Goal: Information Seeking & Learning: Stay updated

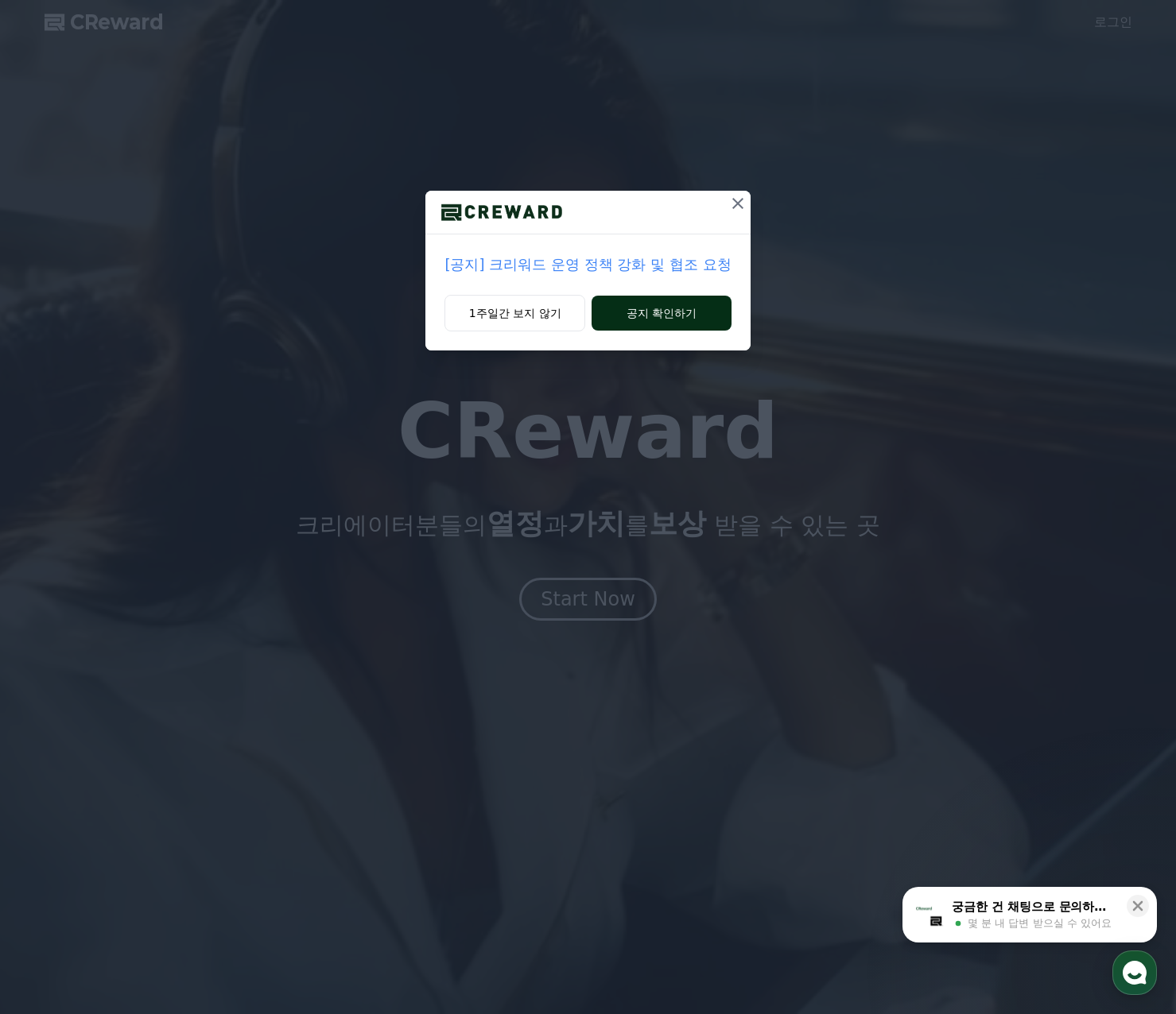
click at [676, 313] on button "공지 확인하기" at bounding box center [660, 313] width 139 height 35
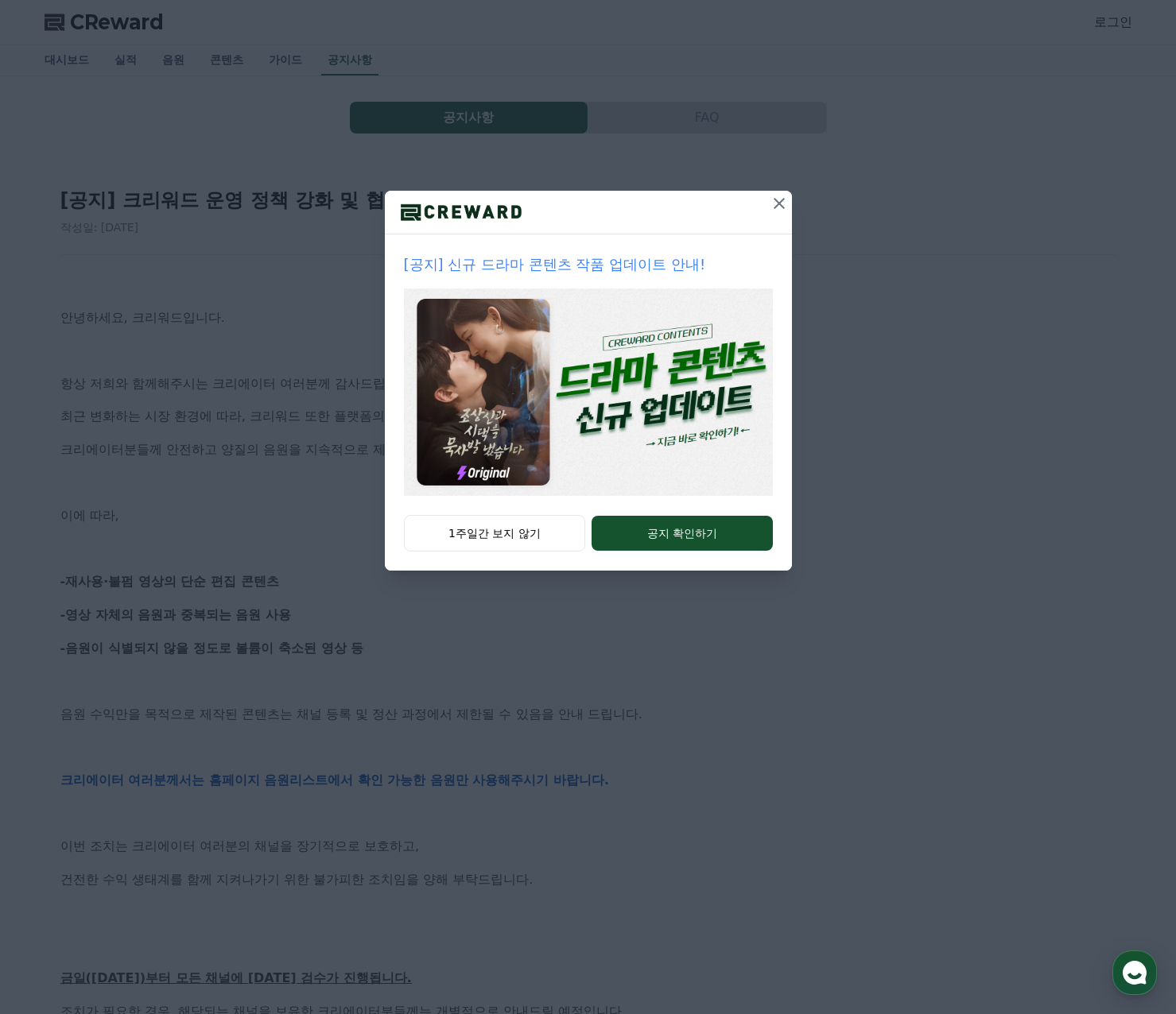
click at [769, 200] on button at bounding box center [779, 203] width 25 height 25
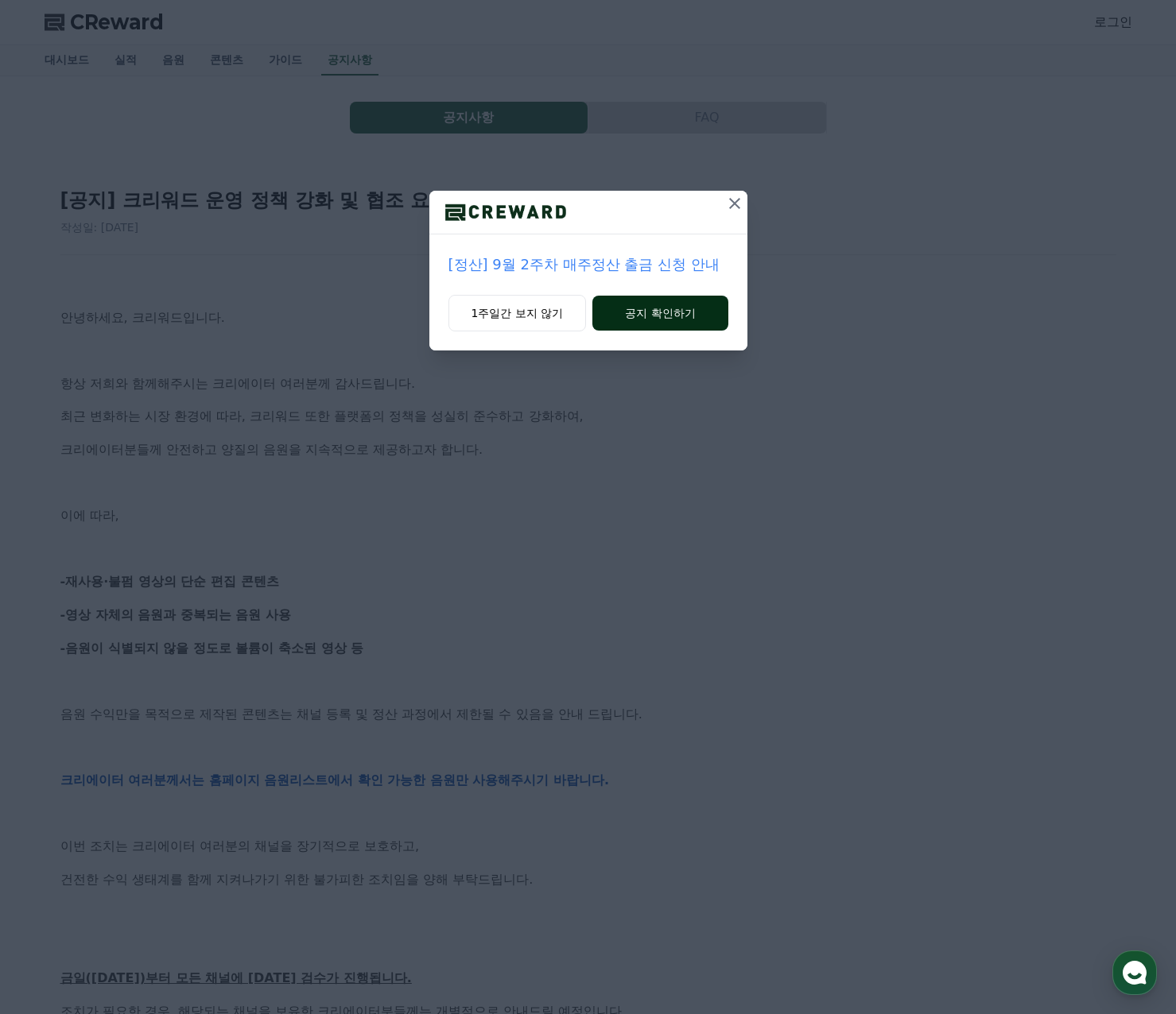
click at [692, 309] on button "공지 확인하기" at bounding box center [659, 313] width 135 height 35
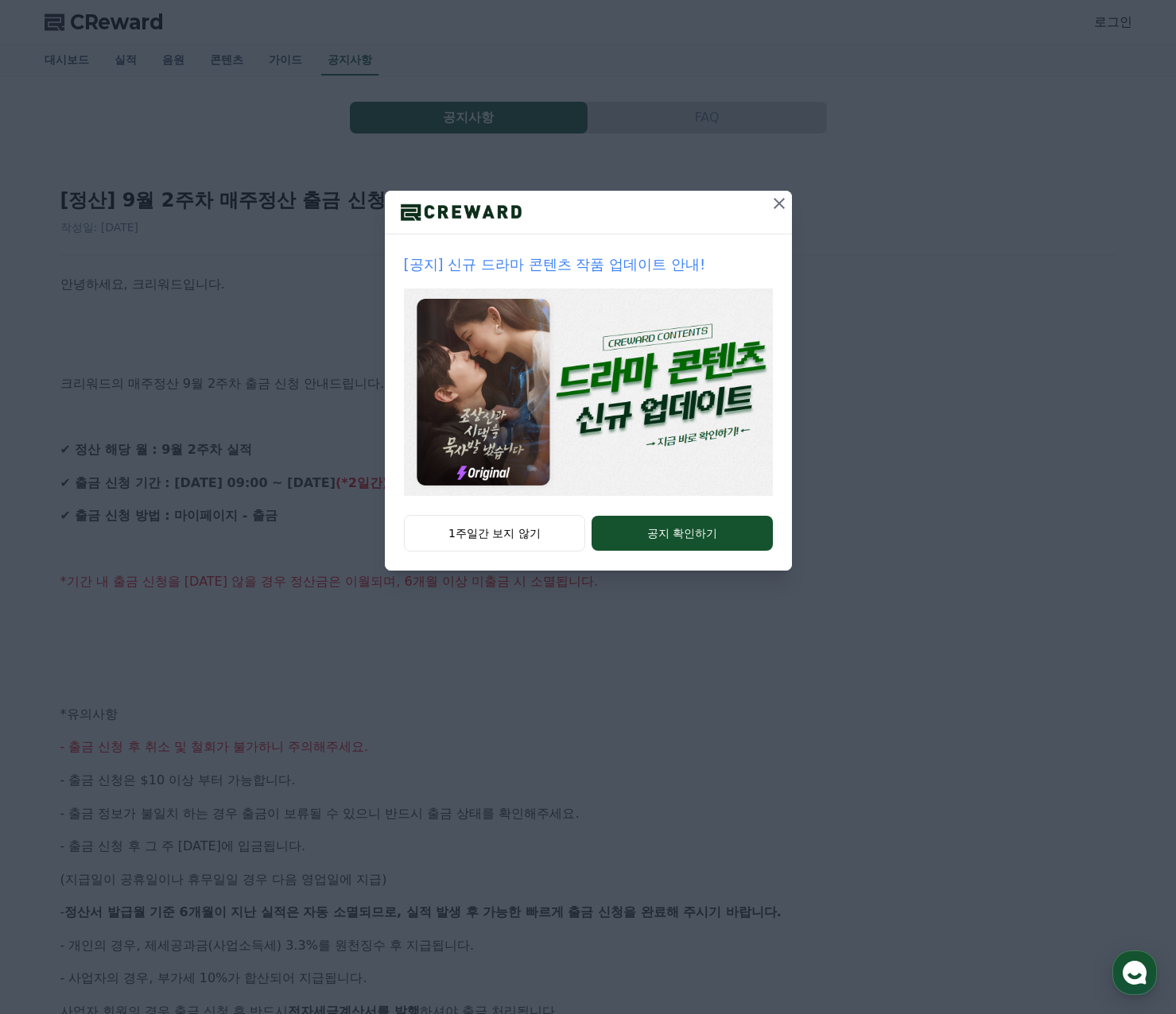
click at [778, 206] on icon at bounding box center [779, 204] width 19 height 19
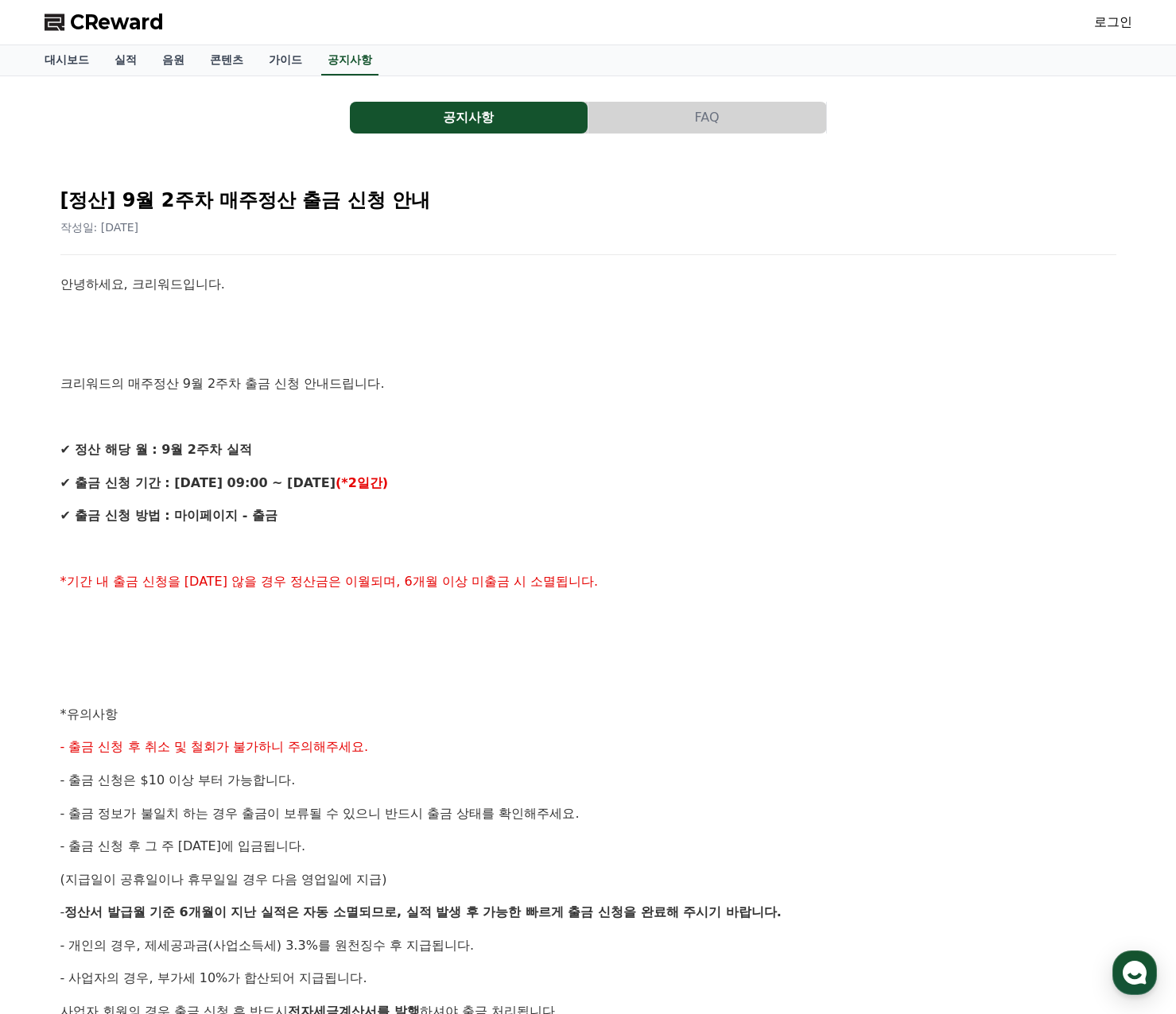
click at [387, 309] on p at bounding box center [588, 318] width 1056 height 21
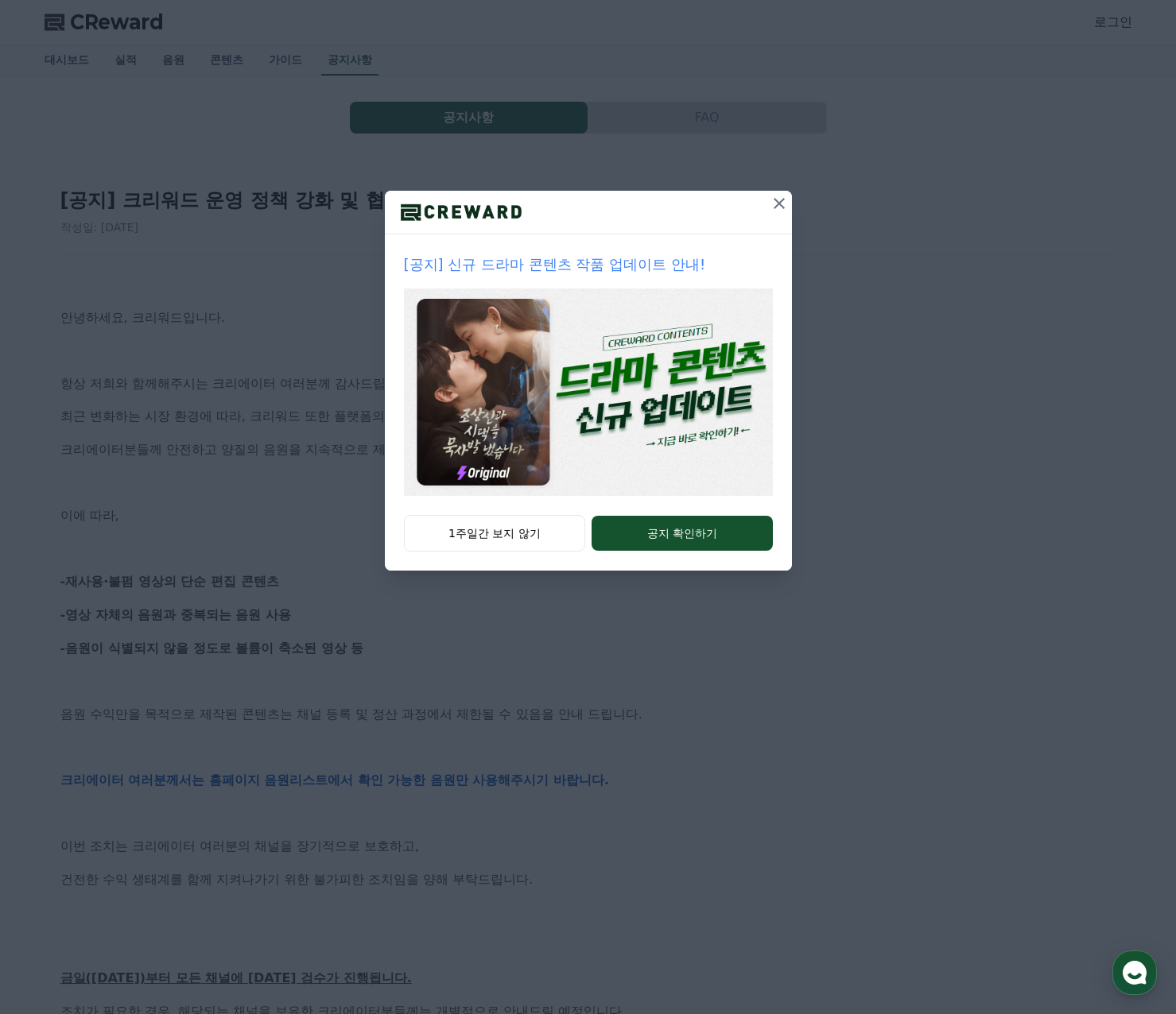
click at [783, 206] on icon at bounding box center [779, 204] width 19 height 19
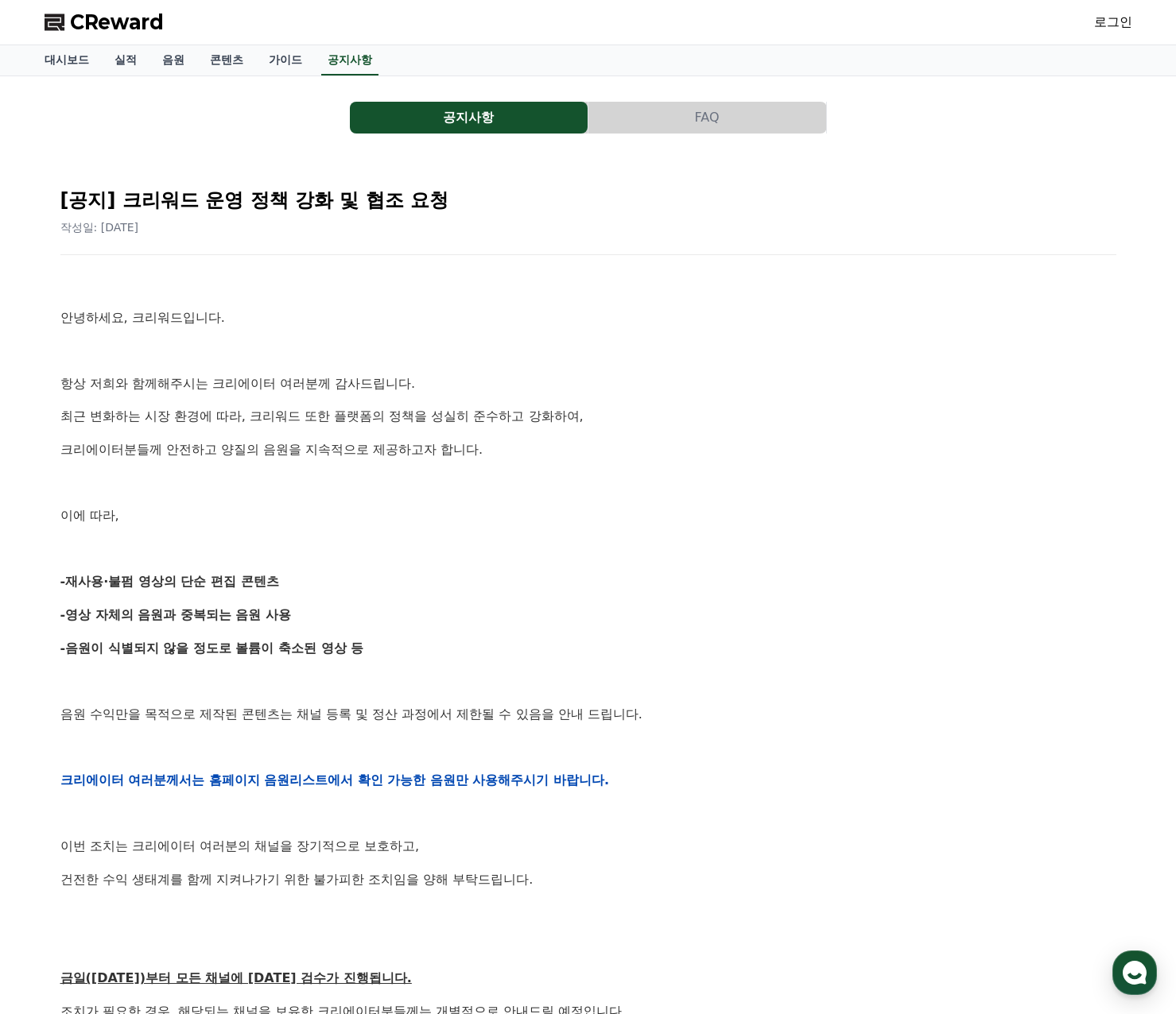
drag, startPoint x: 276, startPoint y: 374, endPoint x: 468, endPoint y: 653, distance: 338.7
click at [468, 653] on div "안녕하세요, 크리워드입니다. 항상 저희와 함께해주시는 크리에이터 여러분께 감사드립니다. 최근 변화하는 시장 환경에 따라, 크리워드 또한 플랫폼…" at bounding box center [588, 781] width 1056 height 1012
drag, startPoint x: 468, startPoint y: 653, endPoint x: 383, endPoint y: 635, distance: 86.9
click at [383, 635] on div "안녕하세요, 크리워드입니다. 항상 저희와 함께해주시는 크리에이터 여러분께 감사드립니다. 최근 변화하는 시장 환경에 따라, 크리워드 또한 플랫폼…" at bounding box center [588, 781] width 1056 height 1012
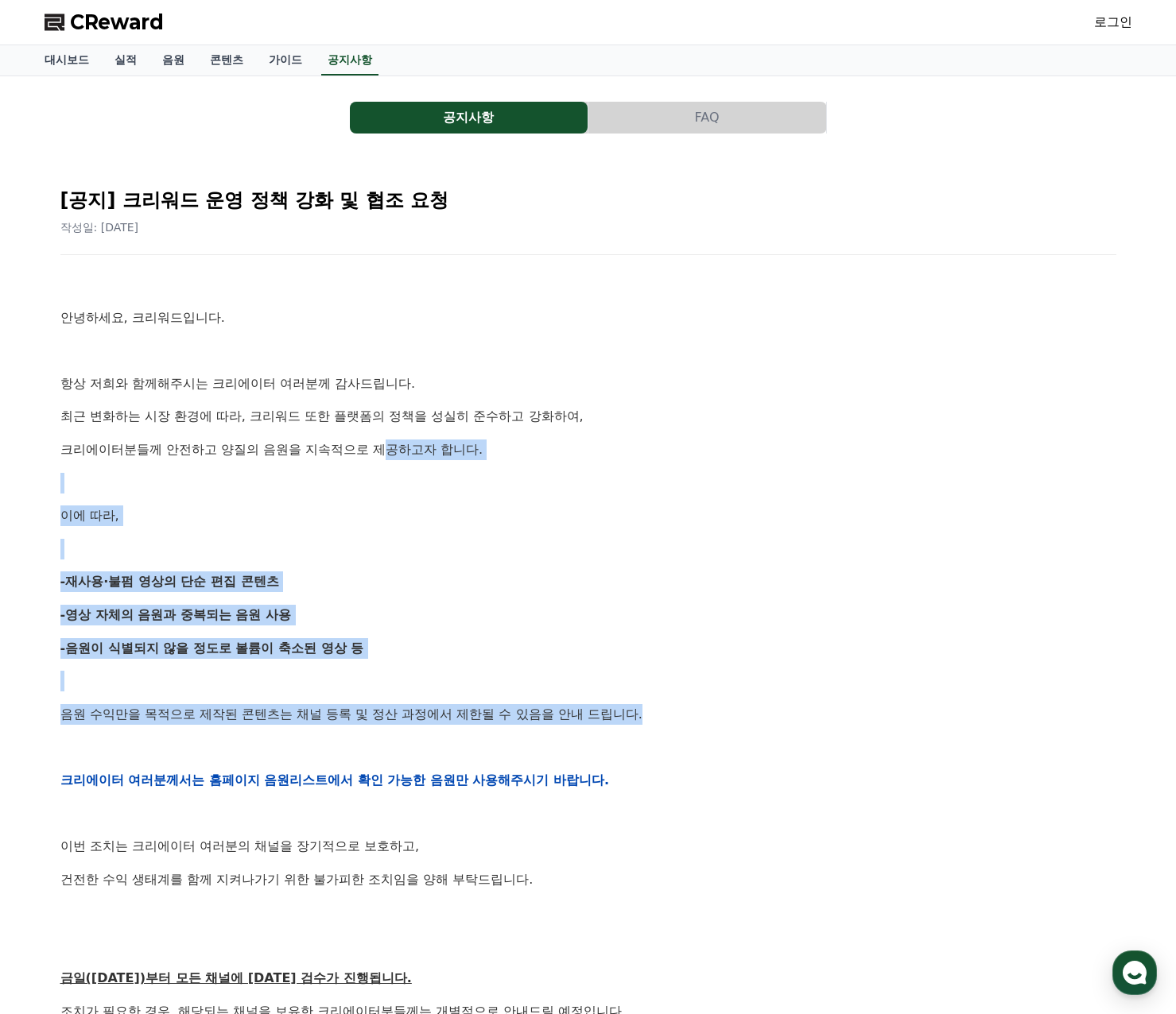
drag, startPoint x: 673, startPoint y: 720, endPoint x: 387, endPoint y: 458, distance: 387.9
click at [387, 458] on div "안녕하세요, 크리워드입니다. 항상 저희와 함께해주시는 크리에이터 여러분께 감사드립니다. 최근 변화하는 시장 환경에 따라, 크리워드 또한 플랫폼…" at bounding box center [588, 781] width 1056 height 1012
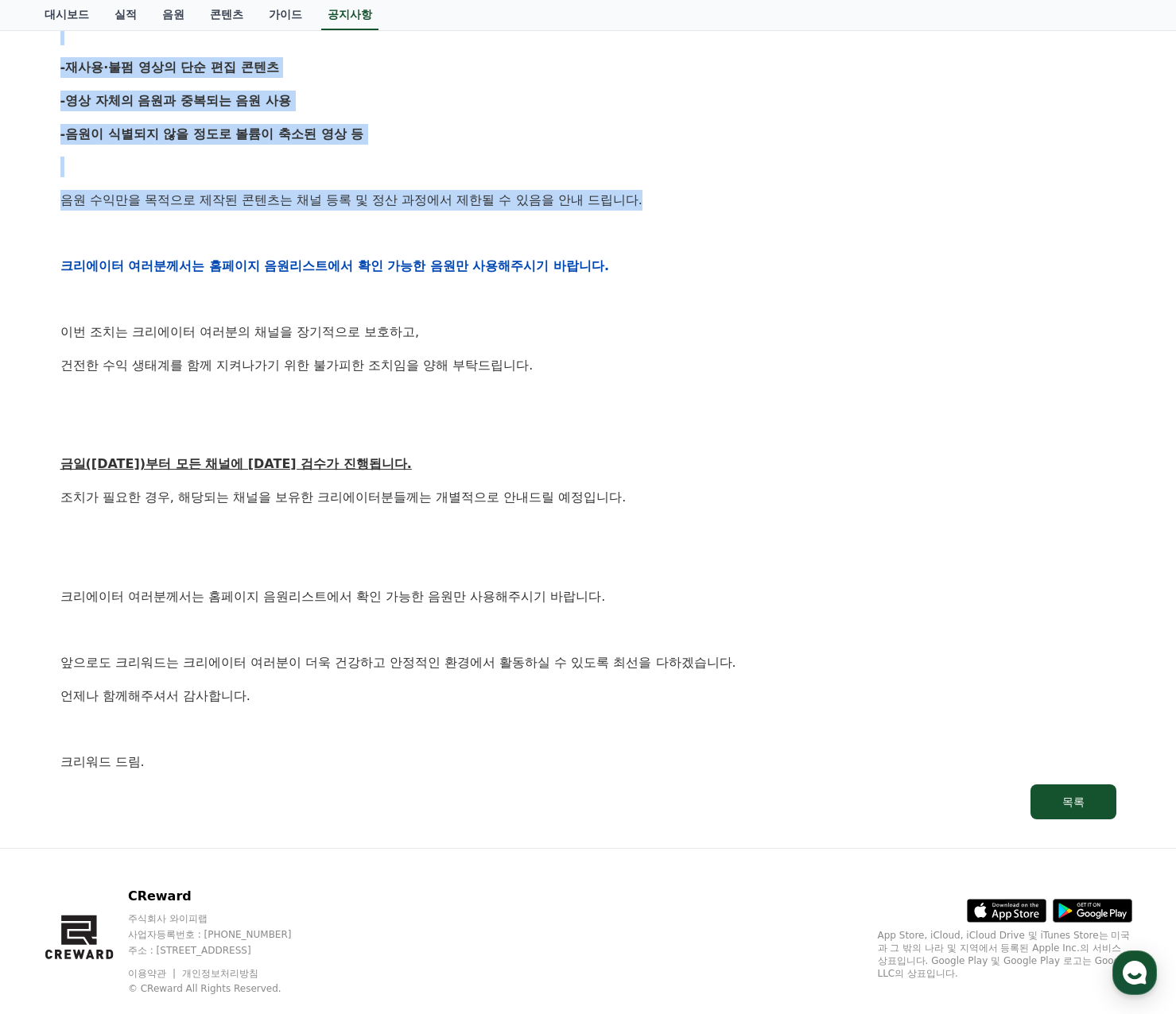
scroll to position [530, 0]
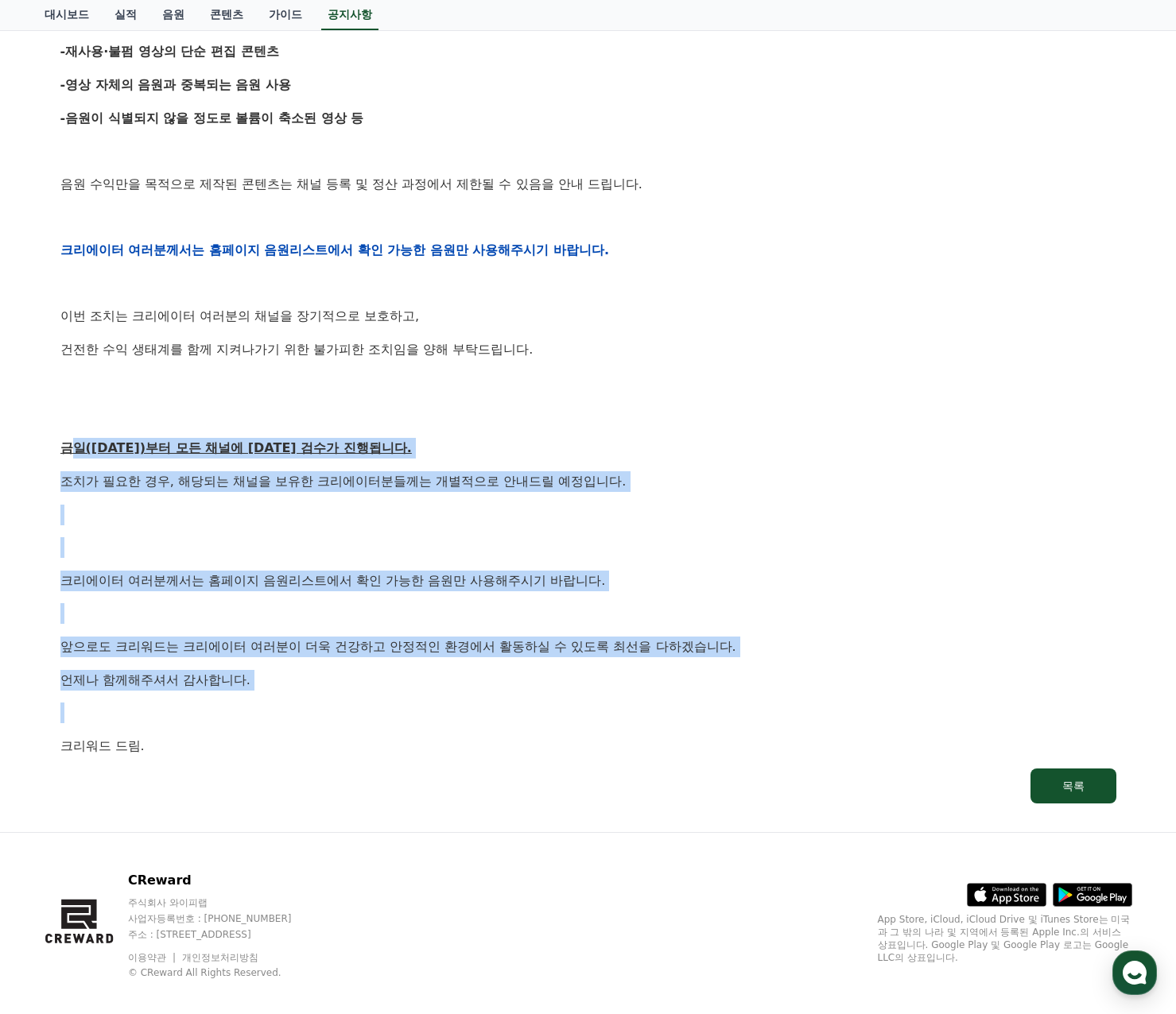
drag, startPoint x: 75, startPoint y: 462, endPoint x: 407, endPoint y: 702, distance: 409.7
click at [407, 702] on div "안녕하세요, 크리워드입니다. 항상 저희와 함께해주시는 크리에이터 여러분께 감사드립니다. 최근 변화하는 시장 환경에 따라, 크리워드 또한 플랫폼…" at bounding box center [588, 250] width 1056 height 1012
click at [656, 456] on p "금일(9월15일)부터 모든 채널에 대한 검수가 진행됩니다." at bounding box center [588, 448] width 1056 height 21
